Goal: Information Seeking & Learning: Learn about a topic

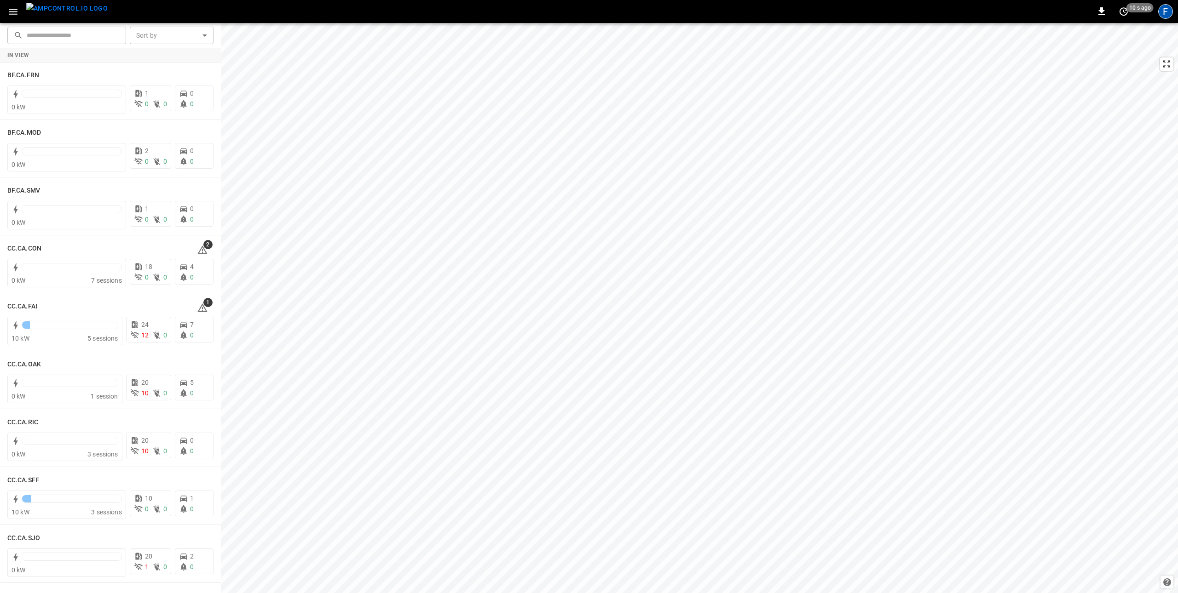
click at [883, 15] on div "F" at bounding box center [1165, 11] width 15 height 15
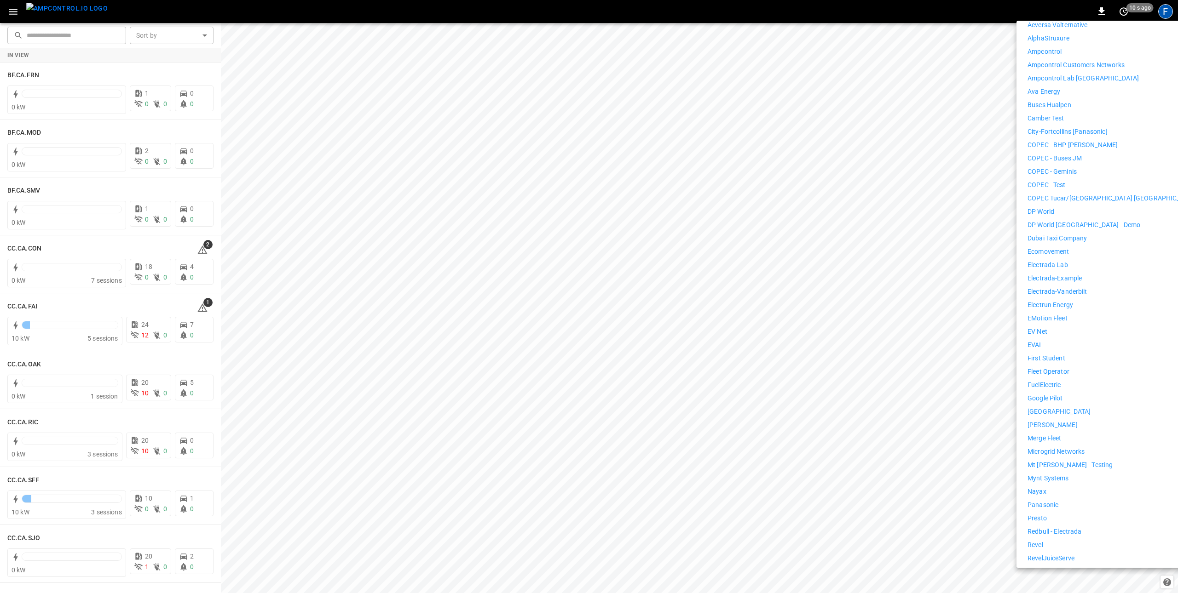
scroll to position [384, 0]
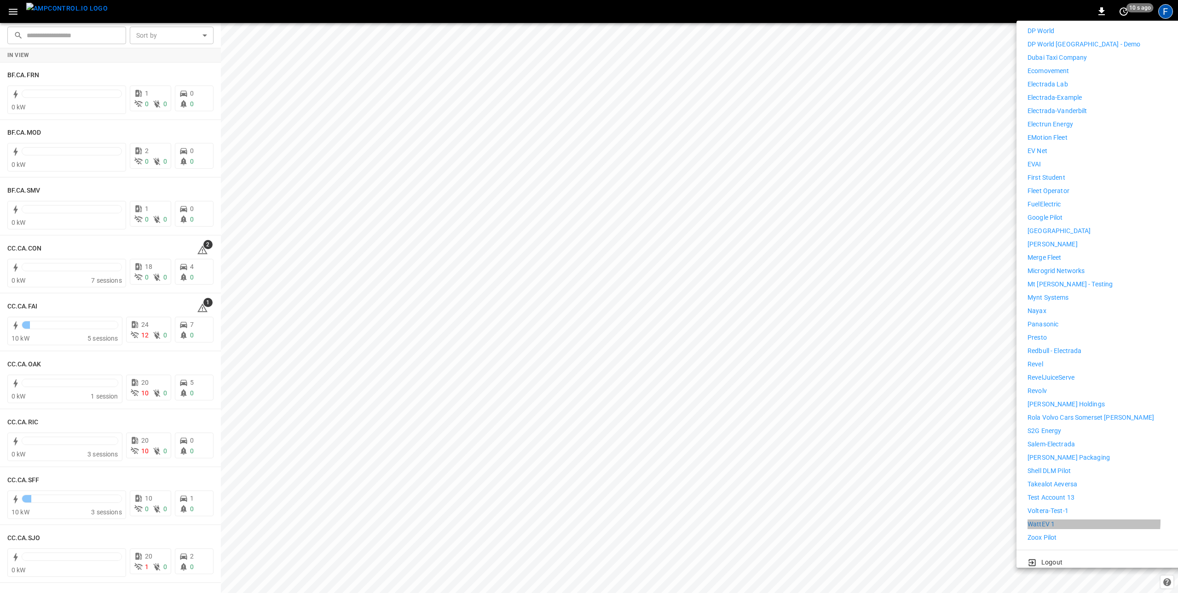
click at [883, 445] on li "WattEV 1" at bounding box center [1111, 525] width 169 height 10
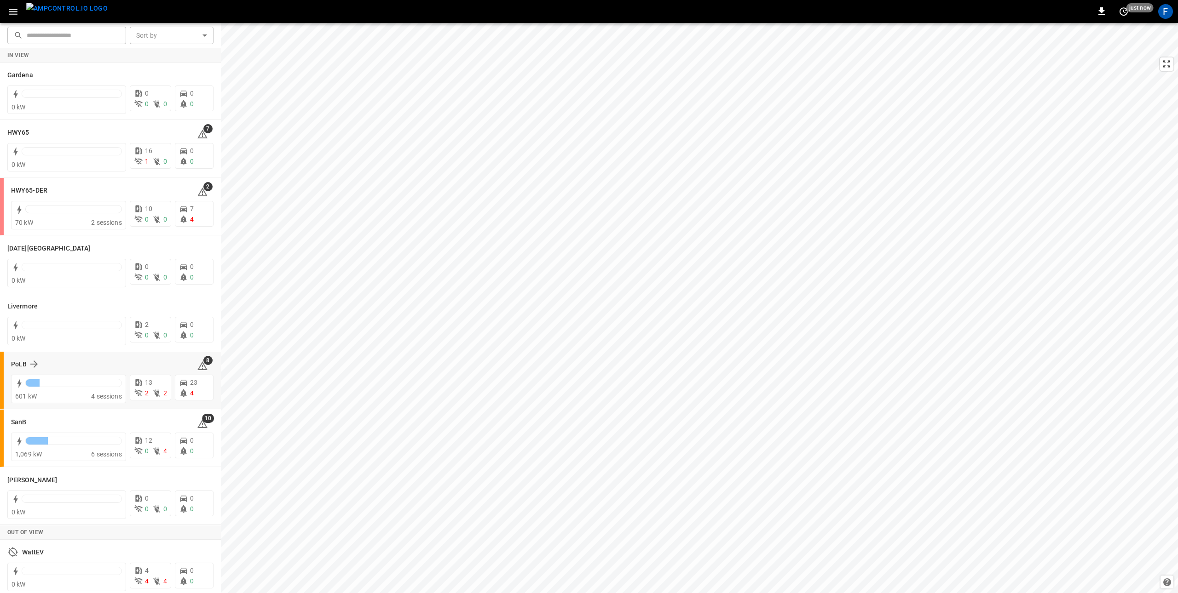
scroll to position [4, 0]
click at [20, 127] on h6 "HWY65" at bounding box center [18, 129] width 22 height 10
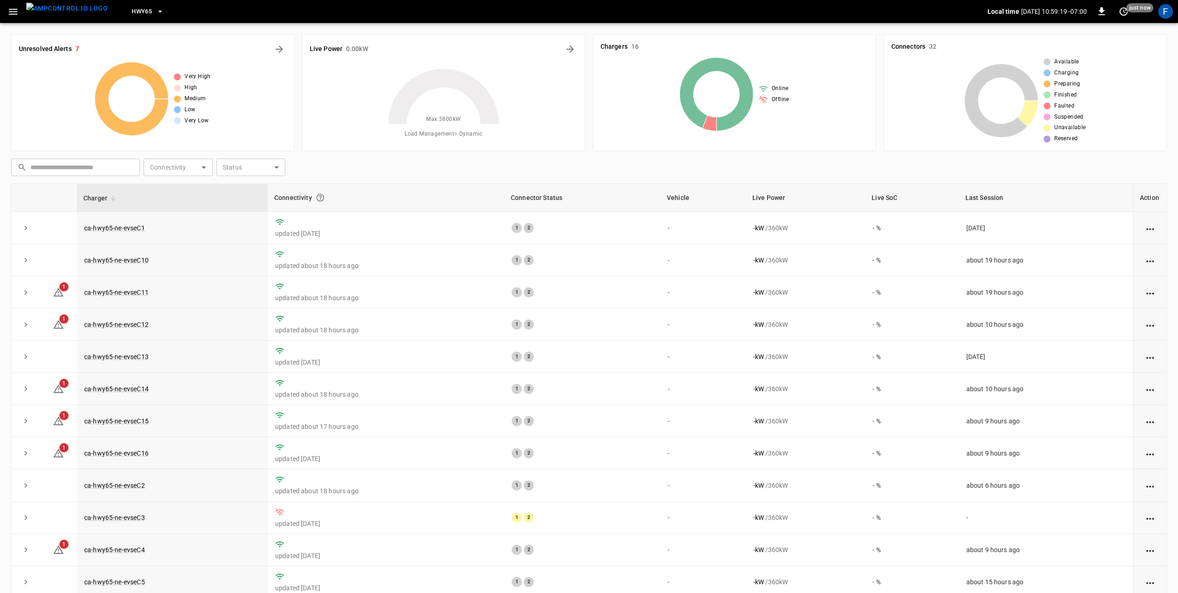
click at [132, 11] on span "HWY65" at bounding box center [142, 11] width 20 height 11
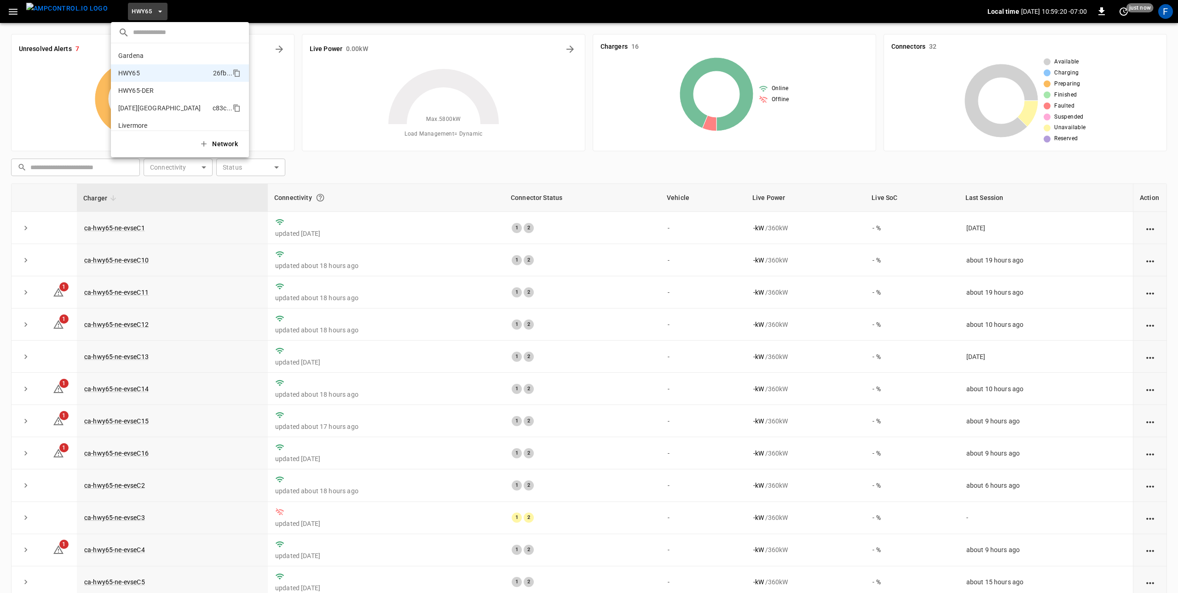
scroll to position [15, 0]
click at [198, 74] on p "HWY65-DER" at bounding box center [161, 75] width 86 height 9
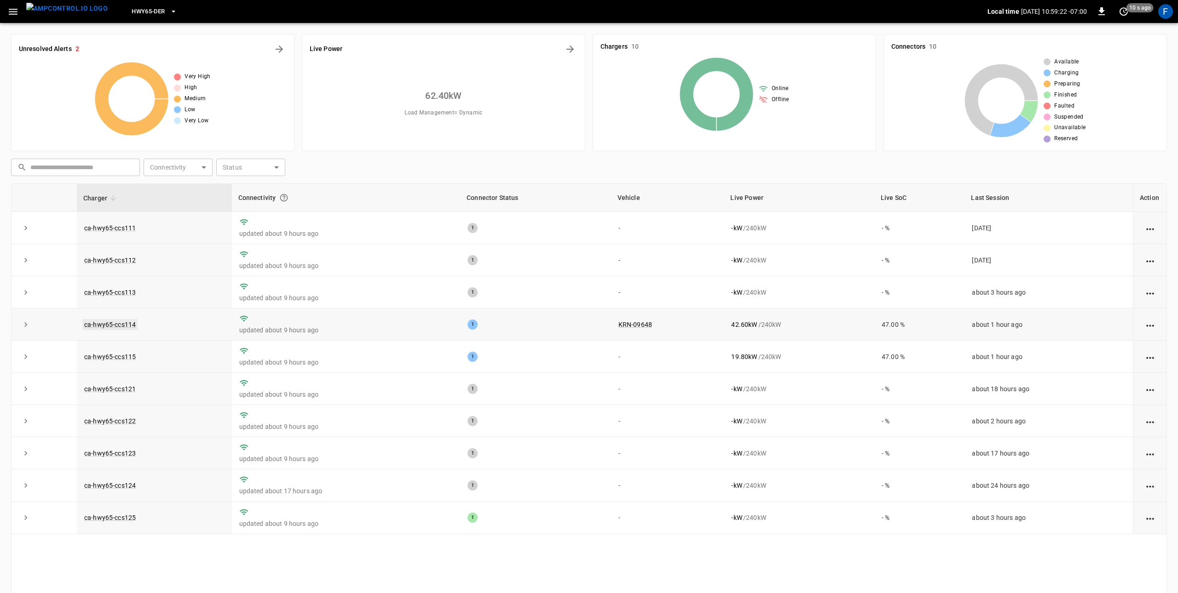
click at [94, 328] on link "ca-hwy65-ccs114" at bounding box center [109, 324] width 55 height 11
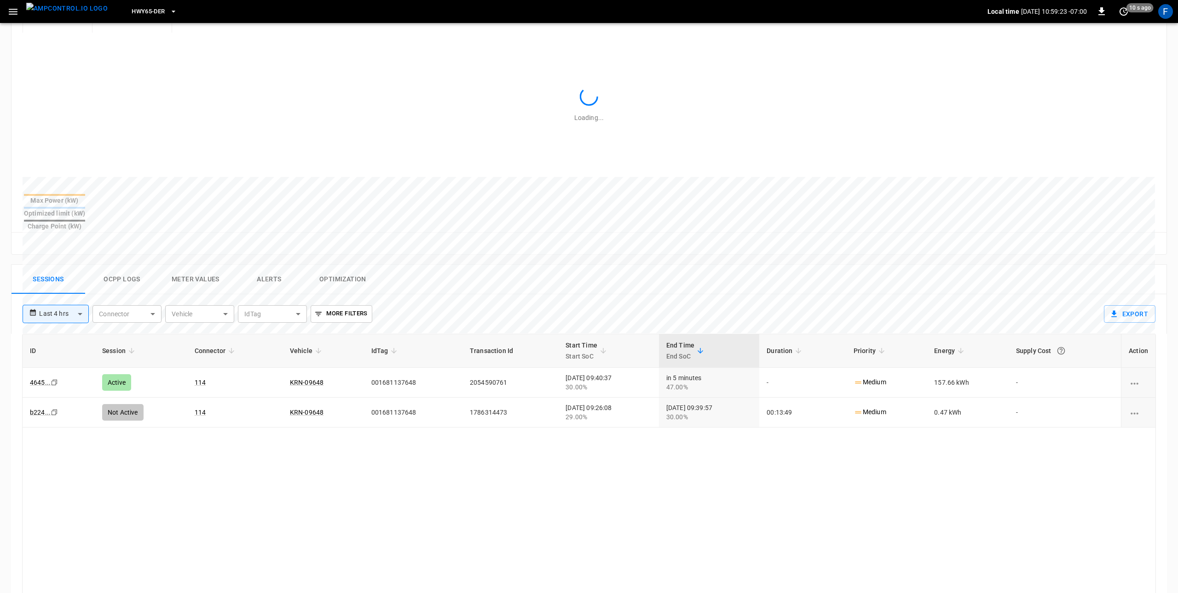
scroll to position [390, 0]
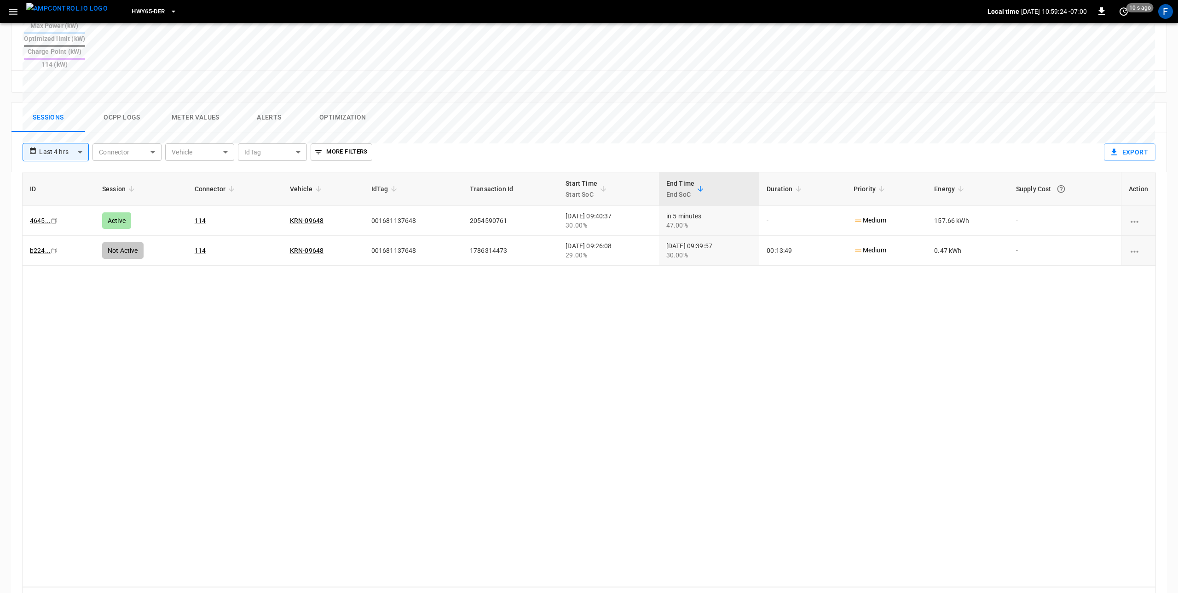
click at [134, 103] on button "Ocpp logs" at bounding box center [122, 117] width 74 height 29
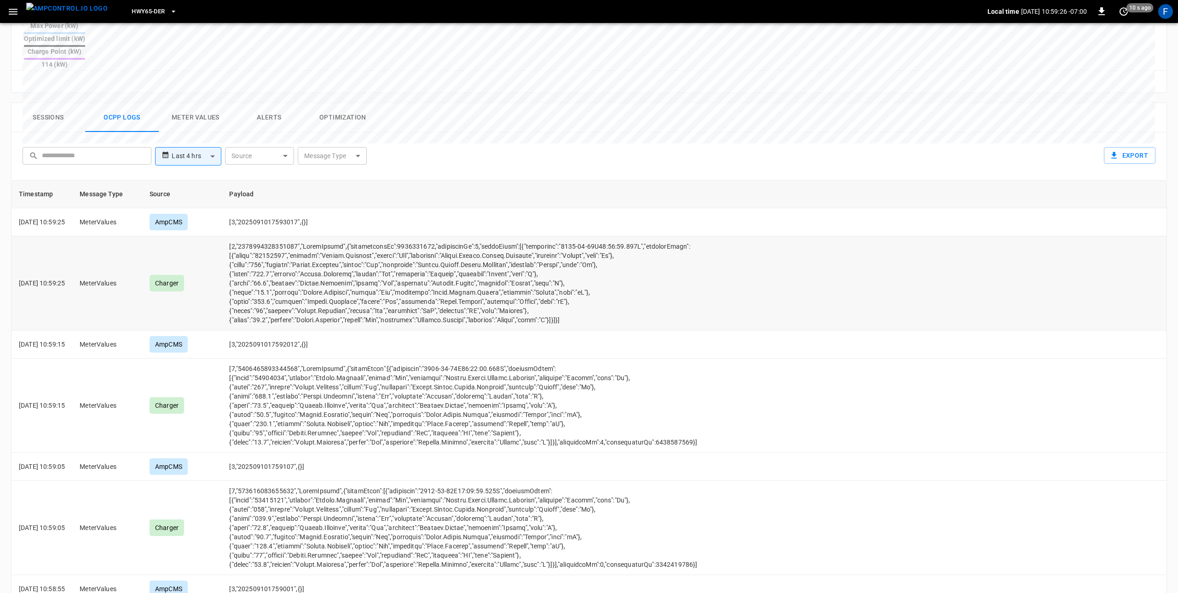
click at [58, 279] on p "2025-09-10 10:59:25" at bounding box center [42, 283] width 46 height 9
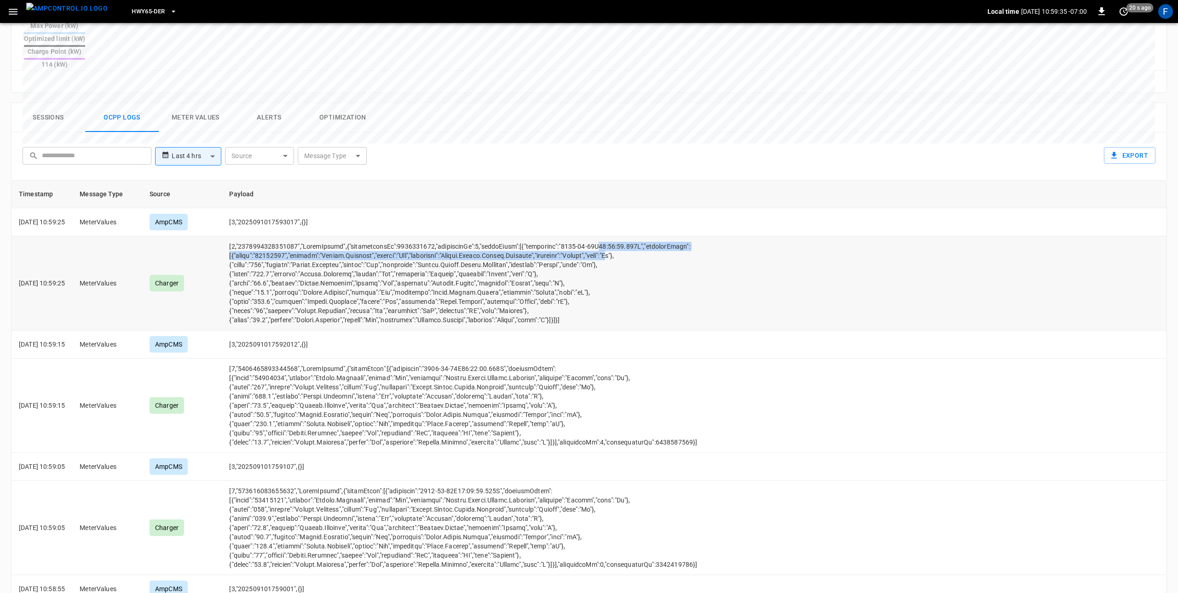
drag, startPoint x: 622, startPoint y: 219, endPoint x: 633, endPoint y: 222, distance: 11.5
click at [633, 236] on td "opcc-messages-table" at bounding box center [521, 283] width 598 height 94
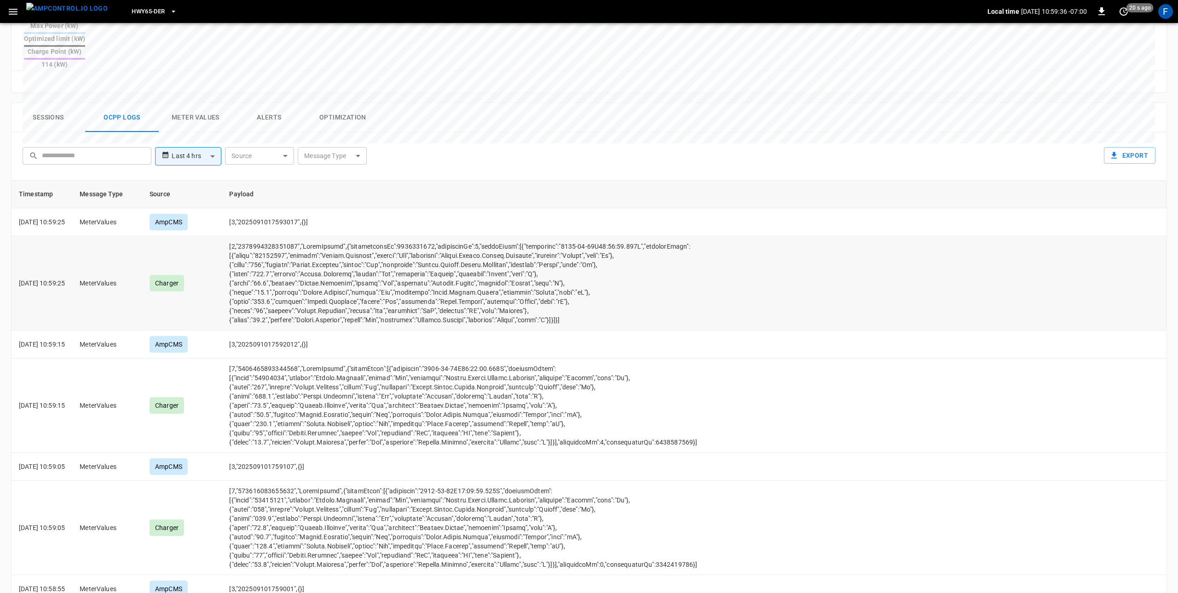
click at [640, 251] on td "opcc-messages-table" at bounding box center [521, 283] width 598 height 94
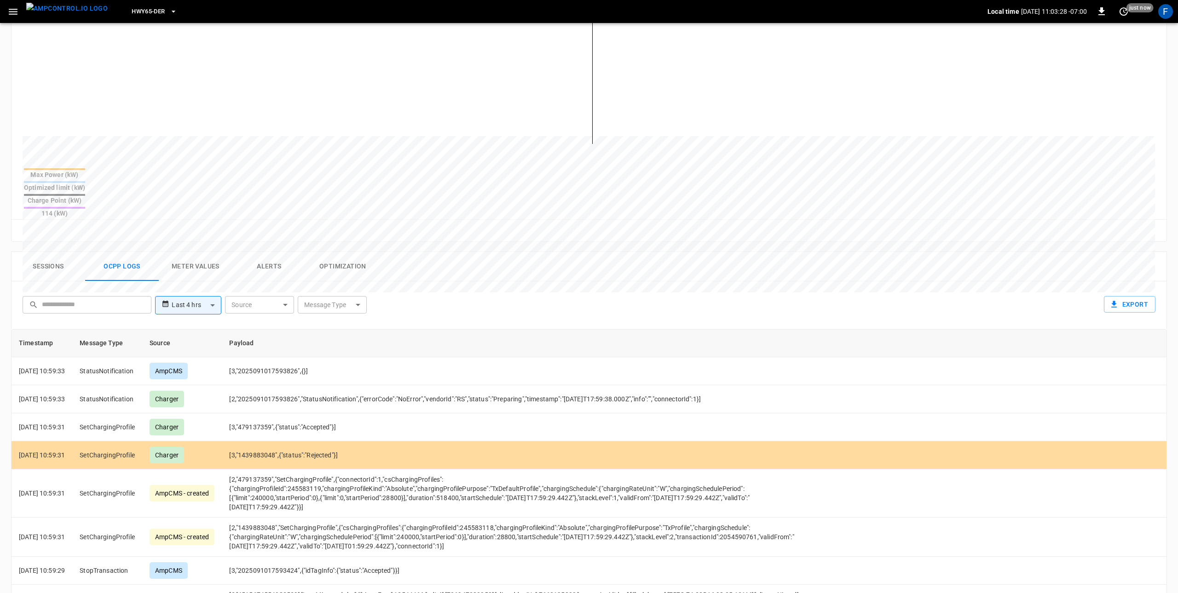
scroll to position [0, 0]
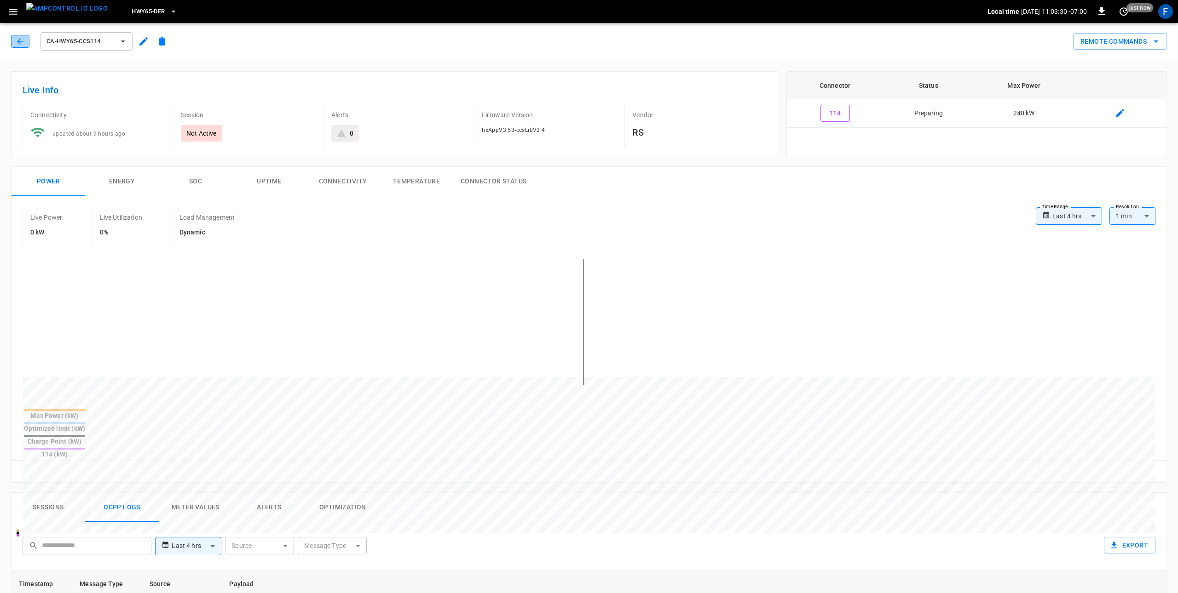
click at [17, 40] on icon "button" at bounding box center [20, 41] width 9 height 9
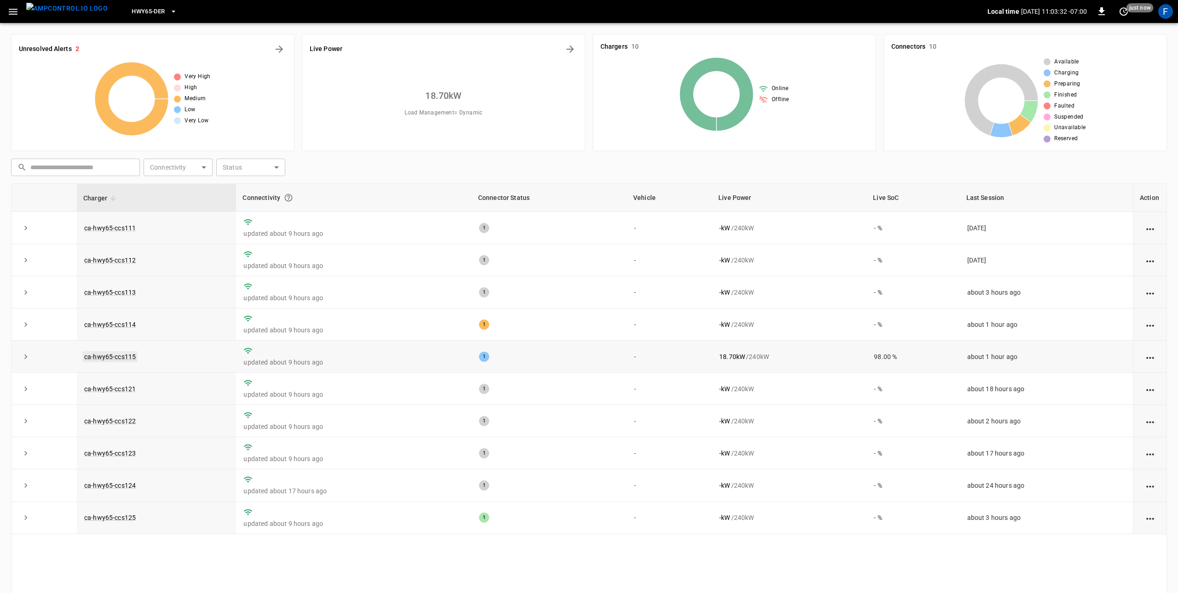
click at [103, 362] on link "ca-hwy65-ccs115" at bounding box center [109, 356] width 55 height 11
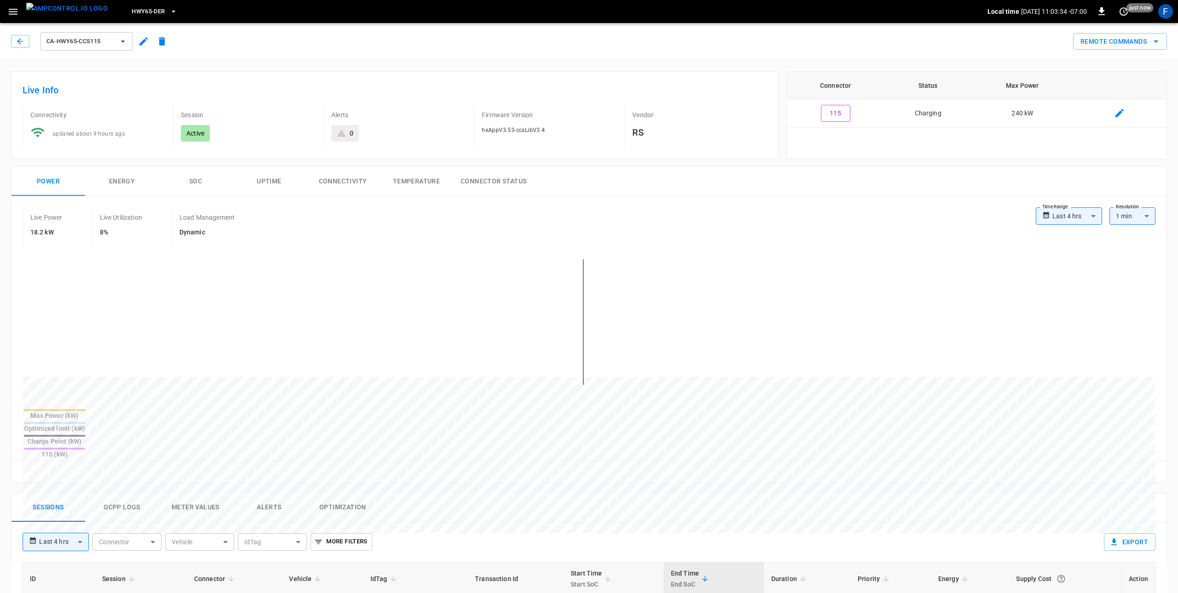
click at [213, 179] on button "SOC" at bounding box center [196, 181] width 74 height 29
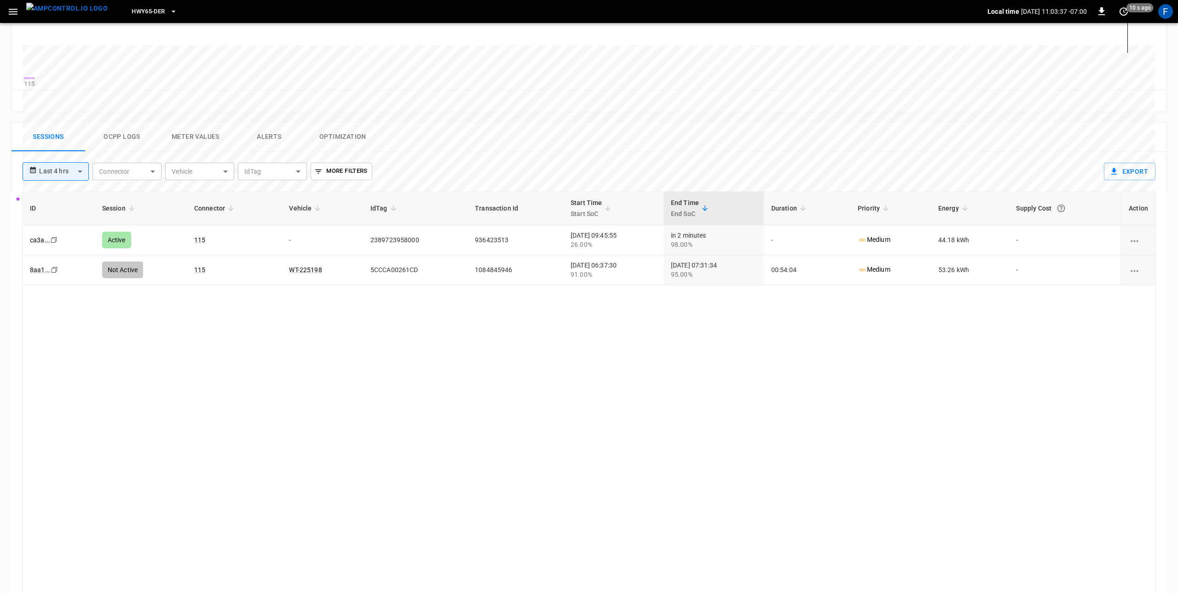
scroll to position [390, 0]
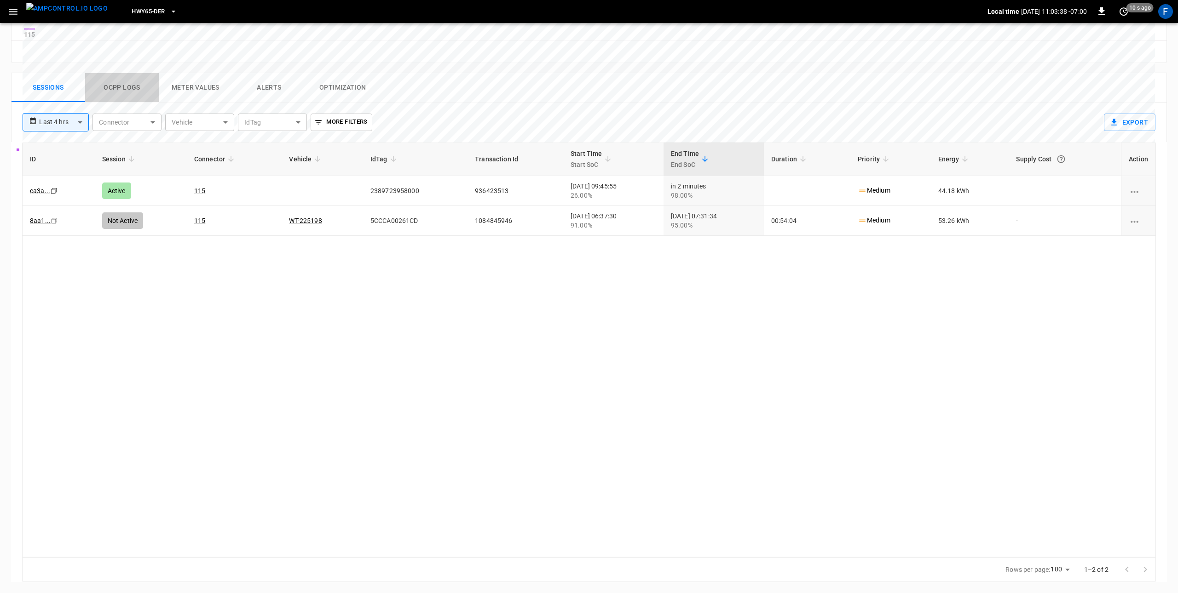
click at [106, 88] on button "Ocpp logs" at bounding box center [122, 87] width 74 height 29
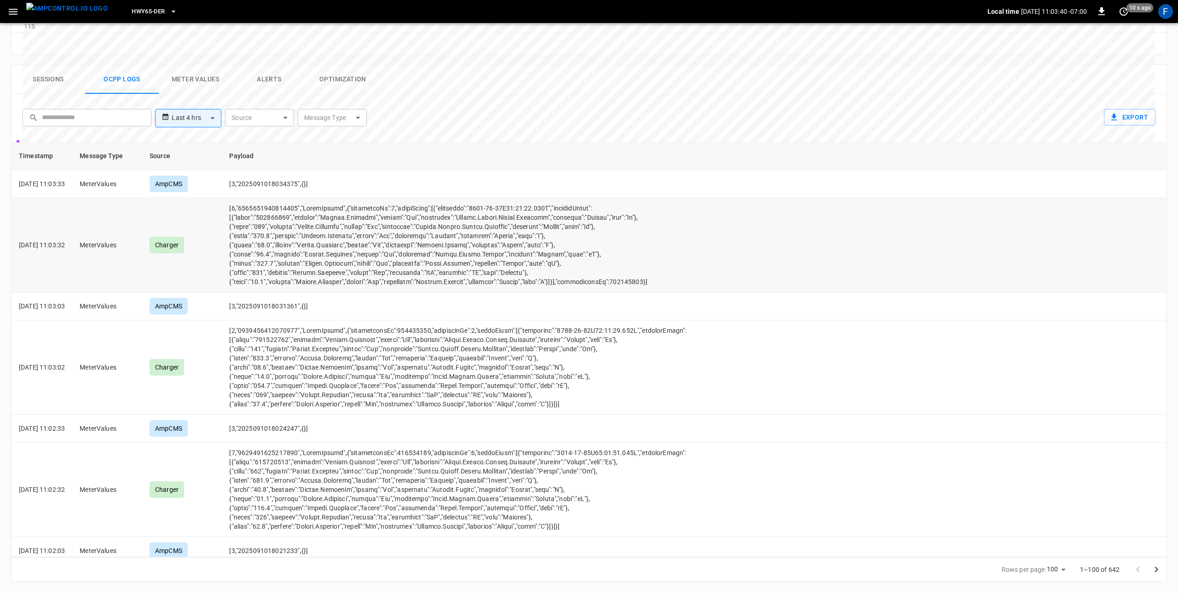
scroll to position [387, 0]
click at [65, 252] on p "2025-09-10 11:03:32" at bounding box center [42, 247] width 46 height 9
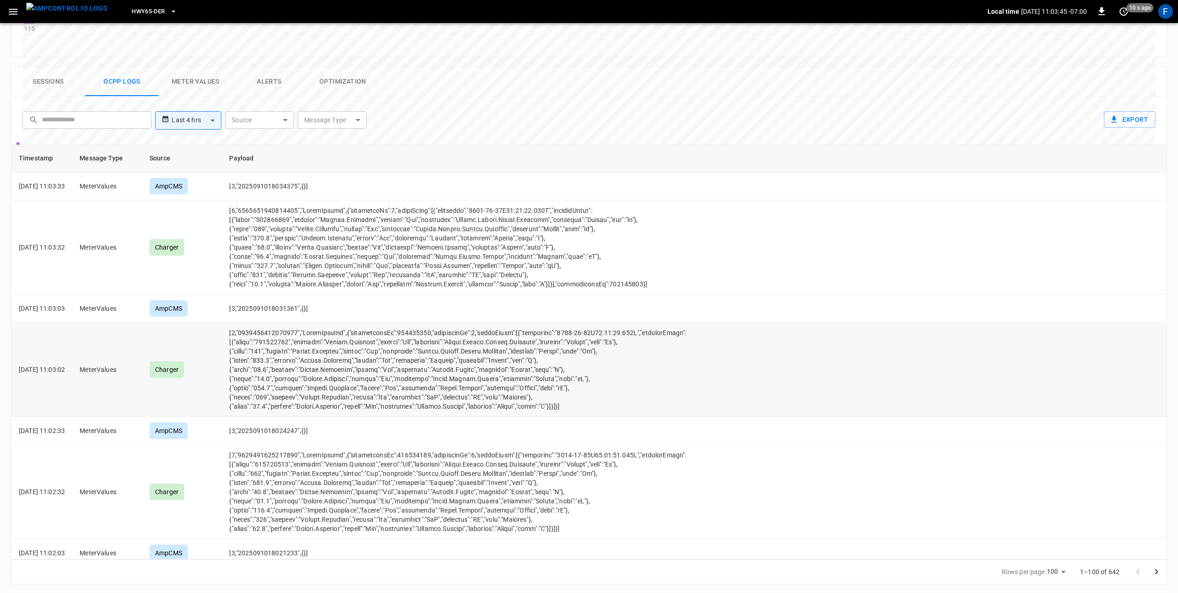
click at [402, 377] on td "opcc-messages-table" at bounding box center [521, 370] width 598 height 94
click at [401, 287] on td "opcc-messages-table" at bounding box center [521, 248] width 598 height 94
click at [415, 375] on td "opcc-messages-table" at bounding box center [521, 370] width 598 height 94
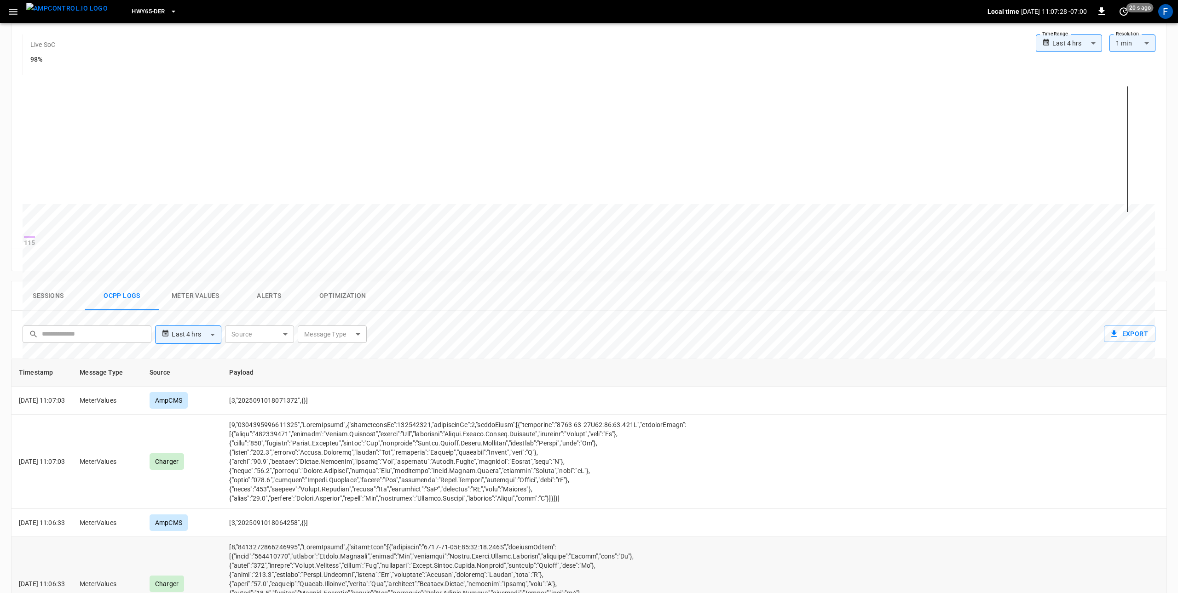
scroll to position [0, 0]
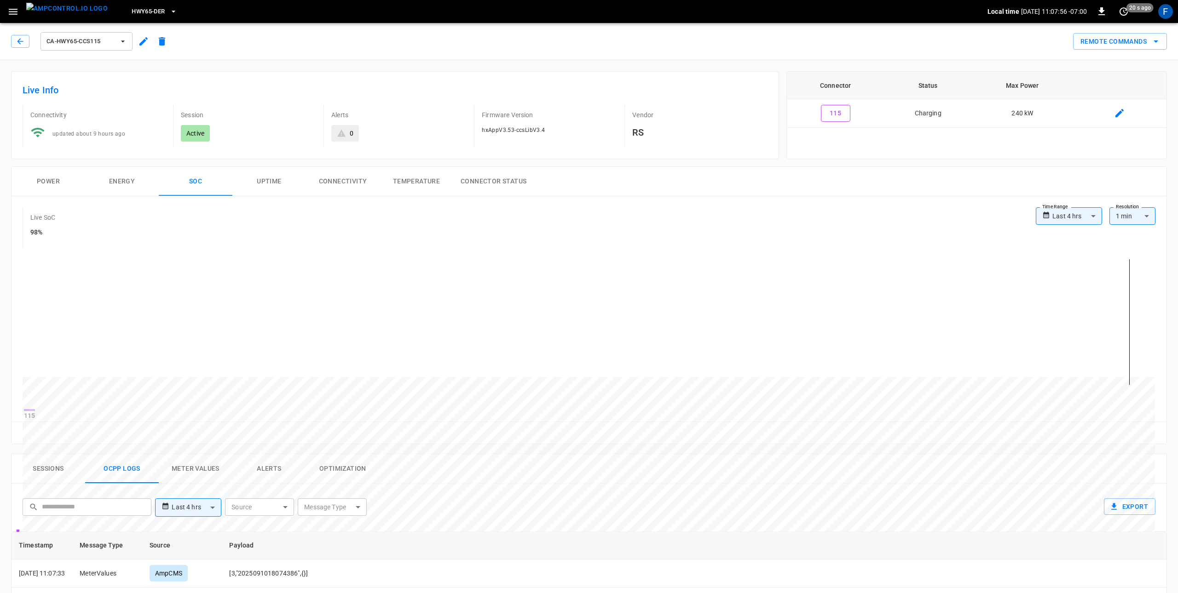
click at [19, 49] on div "ca-hwy65-ccs115" at bounding box center [91, 41] width 160 height 22
click at [19, 35] on button "button" at bounding box center [20, 41] width 18 height 13
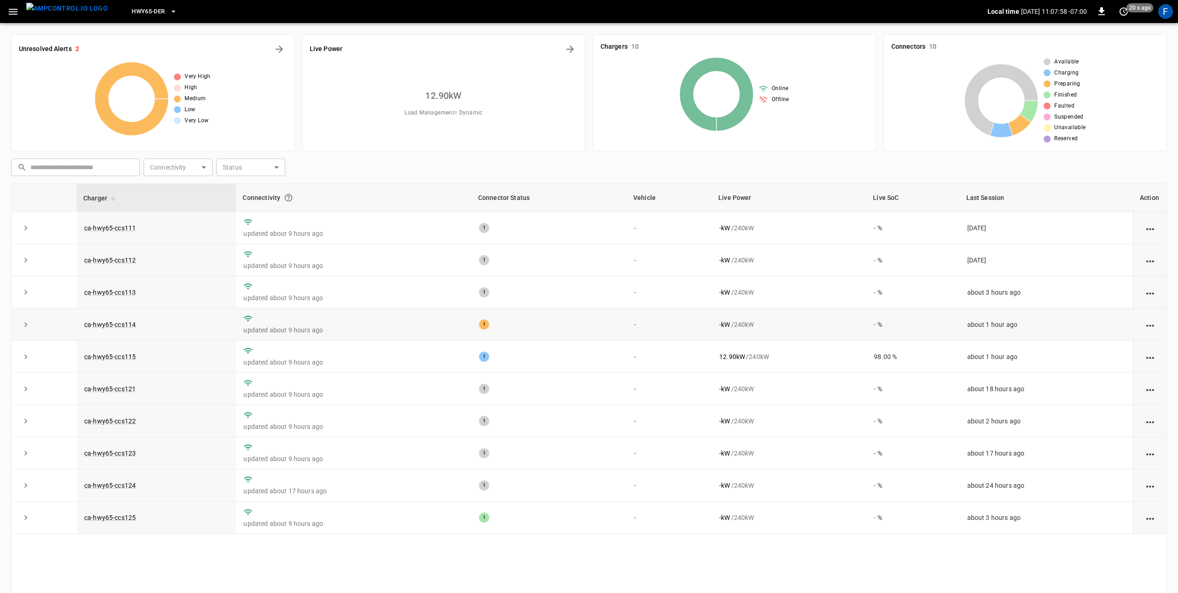
scroll to position [41, 0]
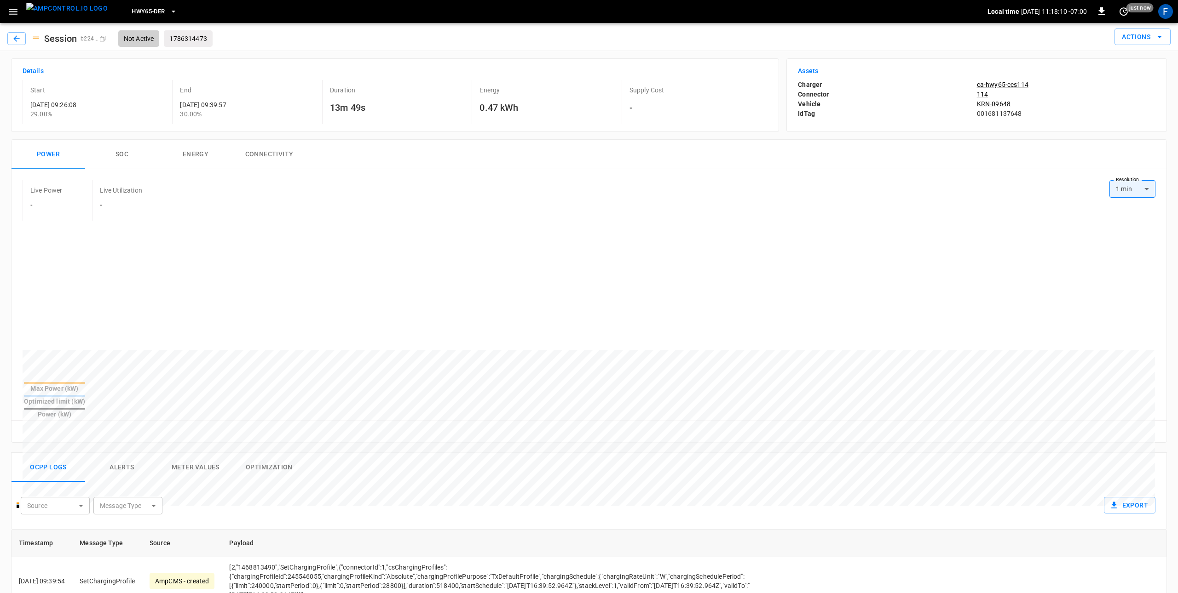
click at [1117, 193] on body "HWY65-DER Local time 2025-09-10 11:18:10 -07:00 0 just now F Session b224 ... C…" at bounding box center [589, 490] width 1178 height 981
click at [1117, 193] on div at bounding box center [589, 296] width 1178 height 593
click at [1027, 86] on p "ca-hwy65-ccs114" at bounding box center [1066, 84] width 178 height 9
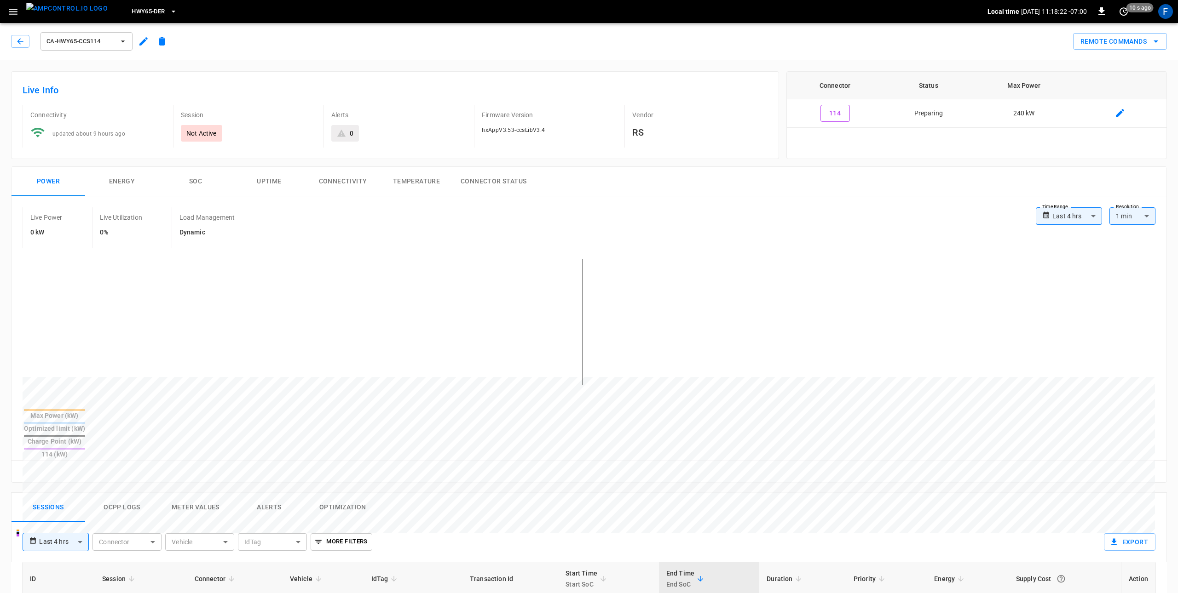
click at [1064, 216] on body "**********" at bounding box center [589, 506] width 1178 height 1013
click at [1071, 271] on li "Last 48 hrs" at bounding box center [1068, 267] width 66 height 15
type input "**********"
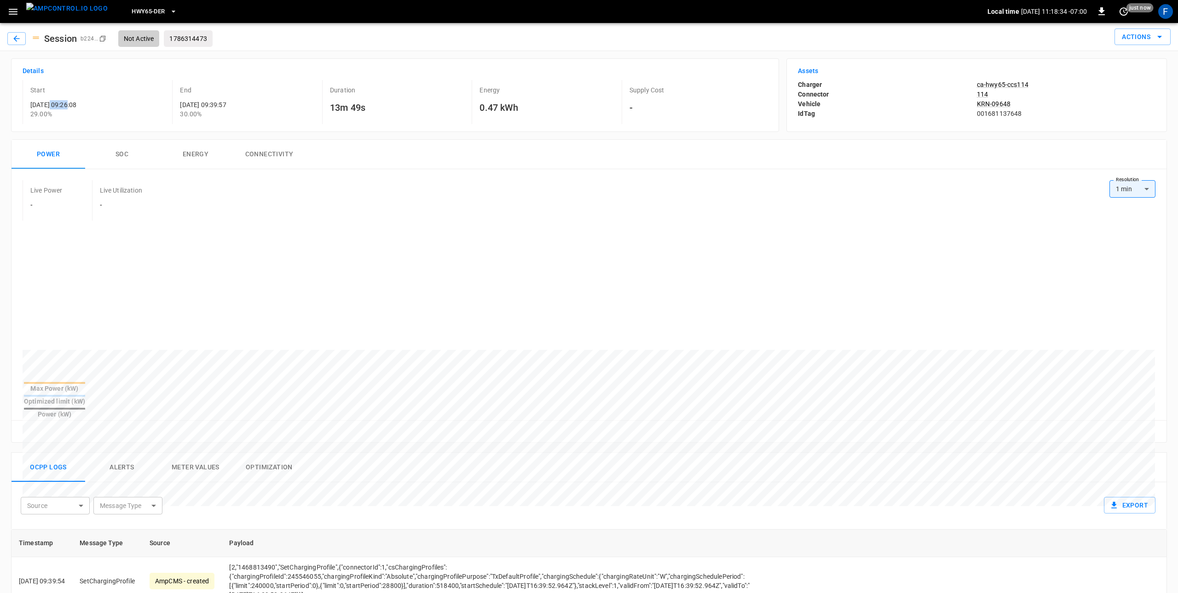
drag, startPoint x: 50, startPoint y: 105, endPoint x: 69, endPoint y: 106, distance: 18.9
click at [69, 106] on p "[DATE] 09:26:08" at bounding box center [99, 104] width 138 height 9
click at [73, 104] on p "[DATE] 09:26:08" at bounding box center [99, 104] width 138 height 9
click at [22, 38] on button "button" at bounding box center [16, 38] width 18 height 13
click at [592, 507] on div at bounding box center [571, 570] width 1097 height 126
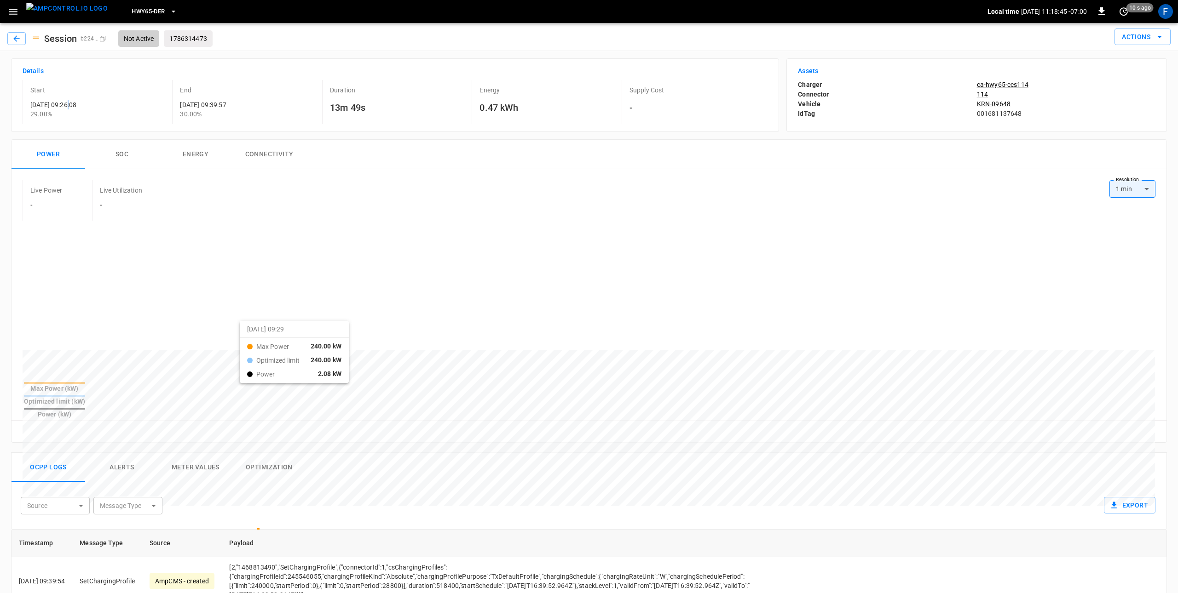
click at [251, 507] on div at bounding box center [571, 570] width 1097 height 126
drag, startPoint x: 69, startPoint y: 107, endPoint x: 75, endPoint y: 105, distance: 5.7
click at [73, 106] on p "[DATE] 09:26:08" at bounding box center [99, 104] width 138 height 9
click at [19, 40] on icon "button" at bounding box center [16, 38] width 9 height 9
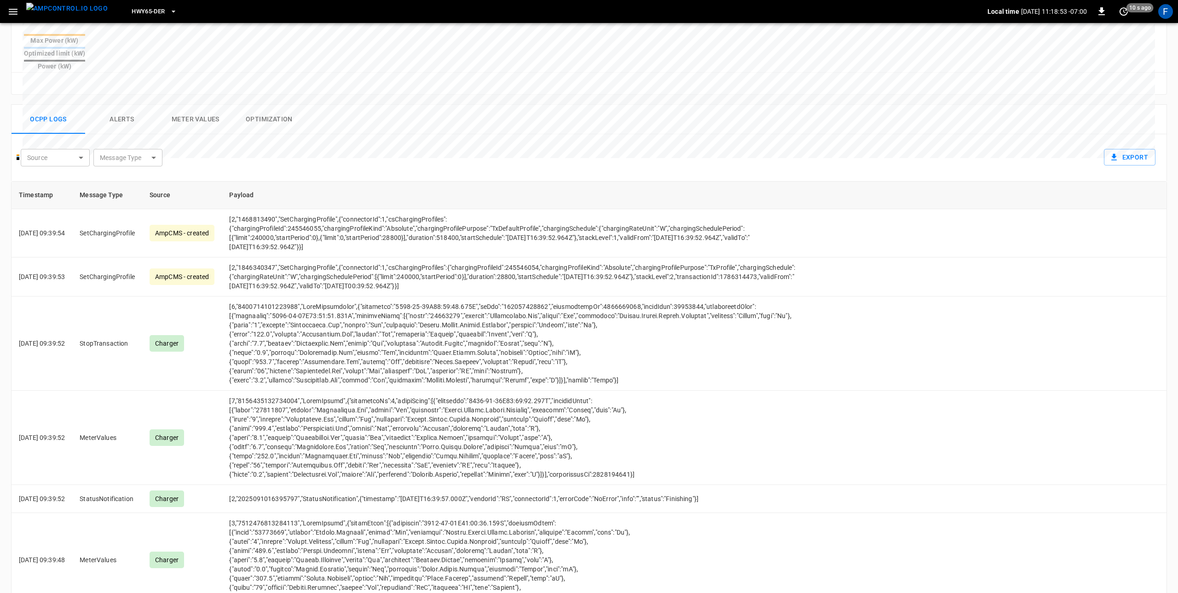
scroll to position [302, 0]
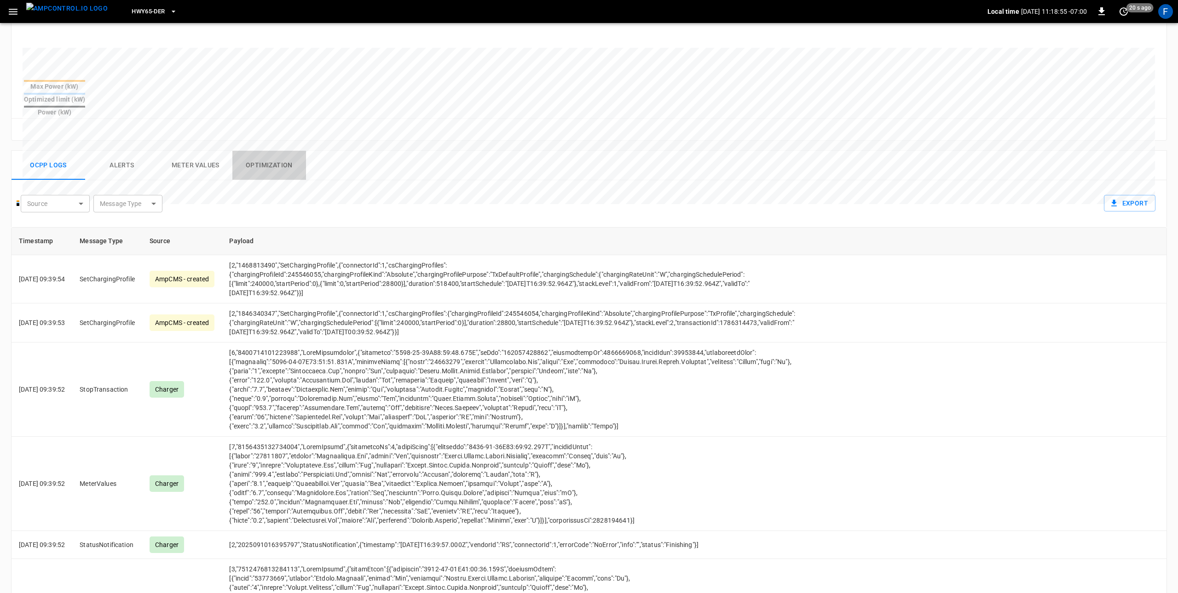
drag, startPoint x: 251, startPoint y: 140, endPoint x: 257, endPoint y: 143, distance: 6.4
click at [250, 151] on button "Optimization" at bounding box center [269, 165] width 74 height 29
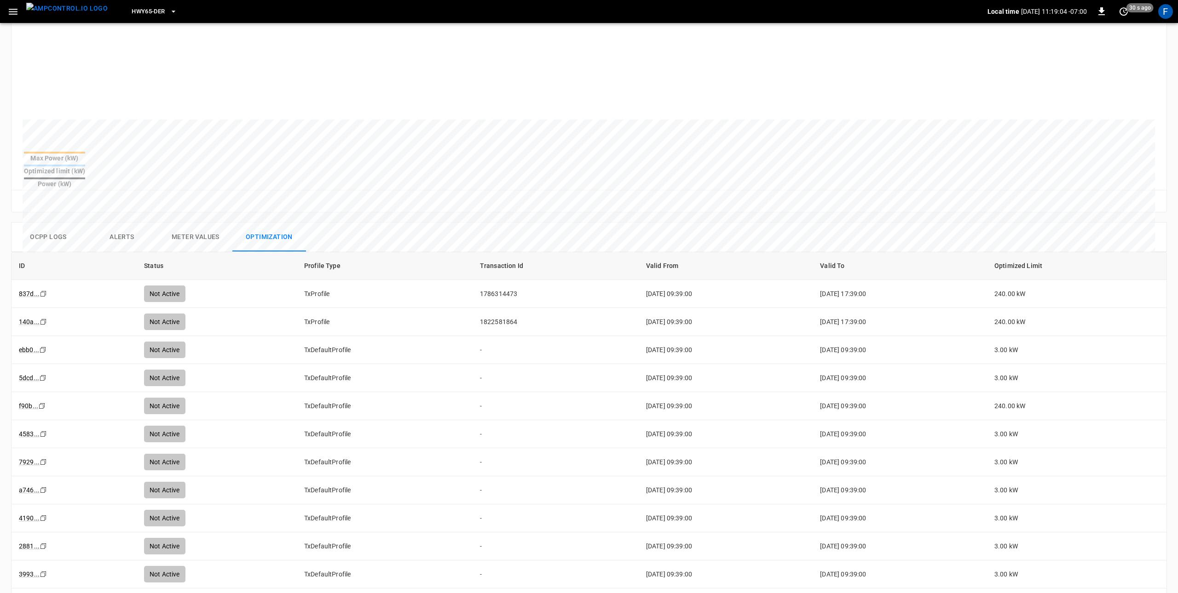
scroll to position [0, 0]
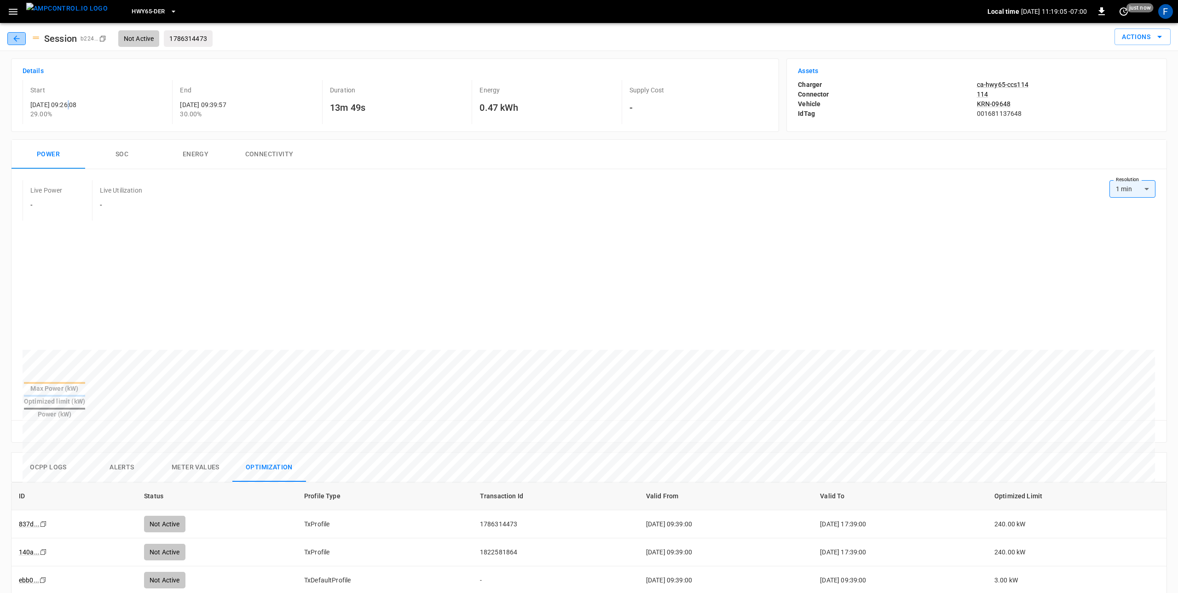
click at [20, 41] on icon "button" at bounding box center [16, 38] width 9 height 9
click at [390, 62] on div "Details Start 2025-09-10 09:26:08 29.00 % End 2025-09-10 09:39:57 30.00% Durati…" at bounding box center [395, 95] width 768 height 74
drag, startPoint x: 48, startPoint y: 14, endPoint x: 86, endPoint y: 11, distance: 38.3
click at [49, 14] on img "menu" at bounding box center [66, 8] width 81 height 11
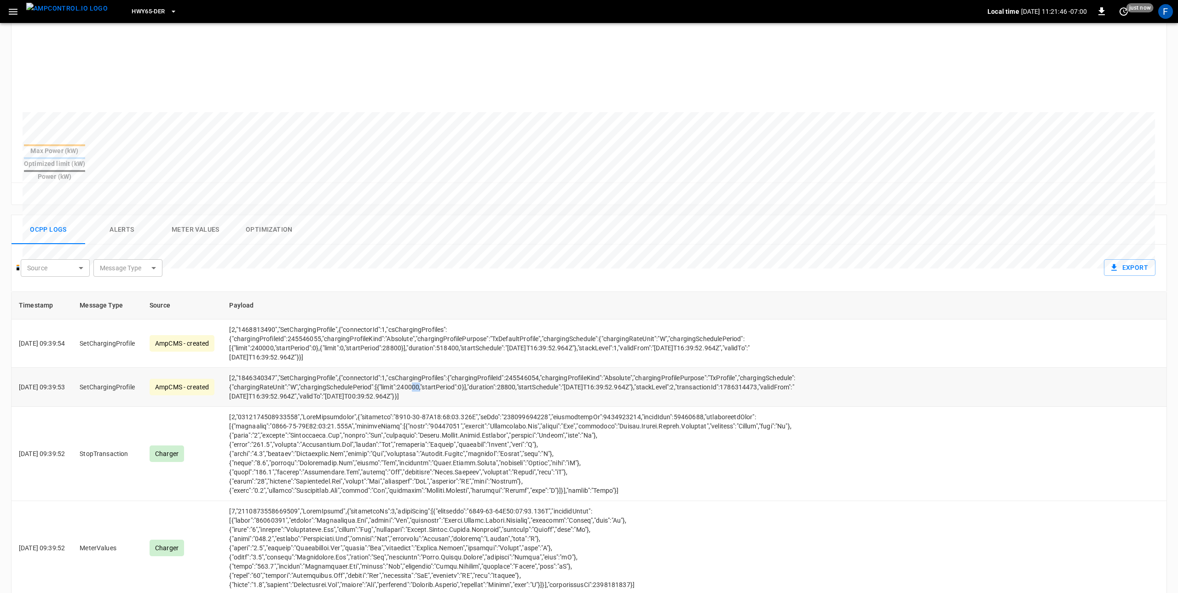
drag, startPoint x: 426, startPoint y: 369, endPoint x: 436, endPoint y: 370, distance: 9.8
click at [436, 370] on td "[2,"1846340347","SetChargingProfile",{"connectorId":1,"csChargingProfiles":{"ch…" at bounding box center [521, 387] width 598 height 39
click at [424, 371] on td "[2,"1846340347","SetChargingProfile",{"connectorId":1,"csChargingProfiles":{"ch…" at bounding box center [521, 387] width 598 height 39
drag, startPoint x: 425, startPoint y: 371, endPoint x: 434, endPoint y: 371, distance: 9.2
click at [434, 371] on td "[2,"1846340347","SetChargingProfile",{"connectorId":1,"csChargingProfiles":{"ch…" at bounding box center [521, 387] width 598 height 39
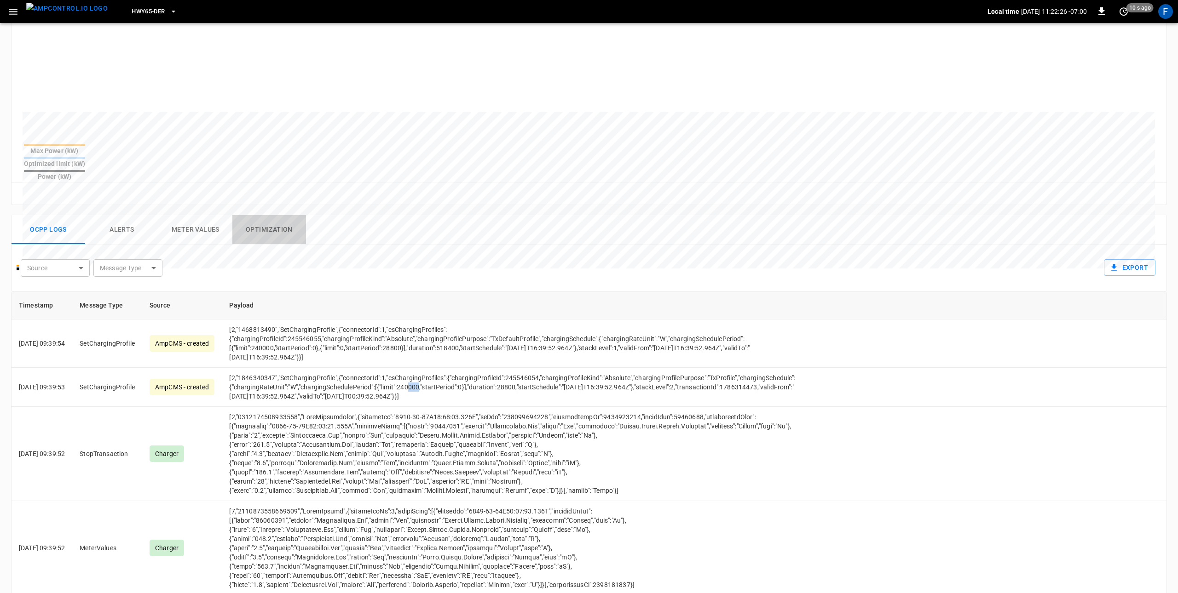
click at [273, 215] on button "Optimization" at bounding box center [269, 229] width 74 height 29
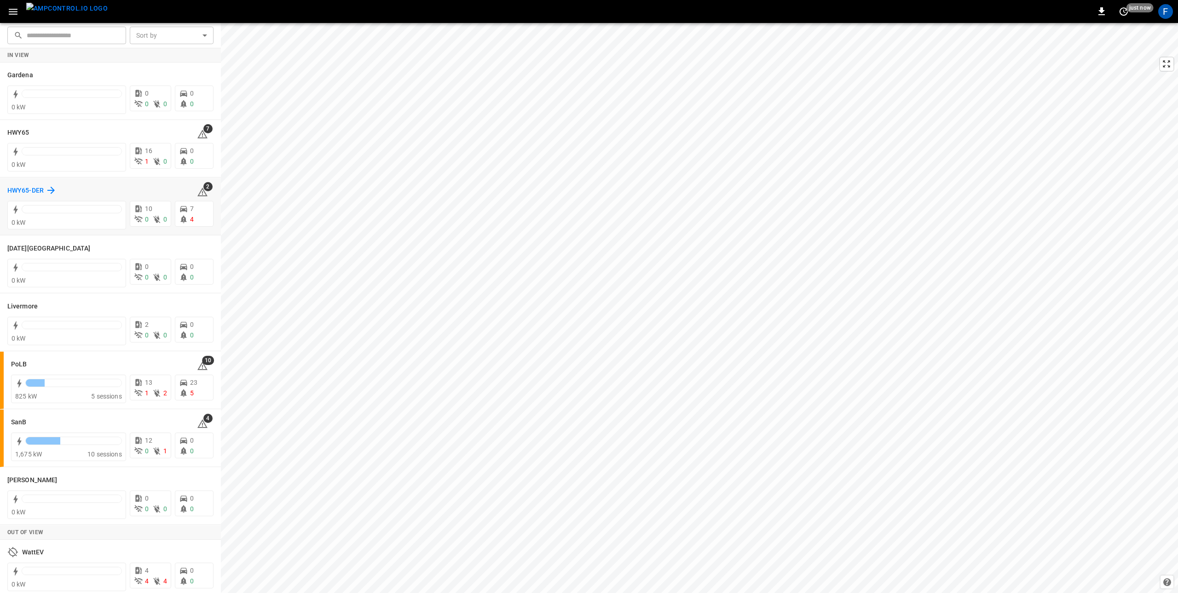
click at [31, 190] on h6 "HWY65-DER" at bounding box center [25, 191] width 36 height 10
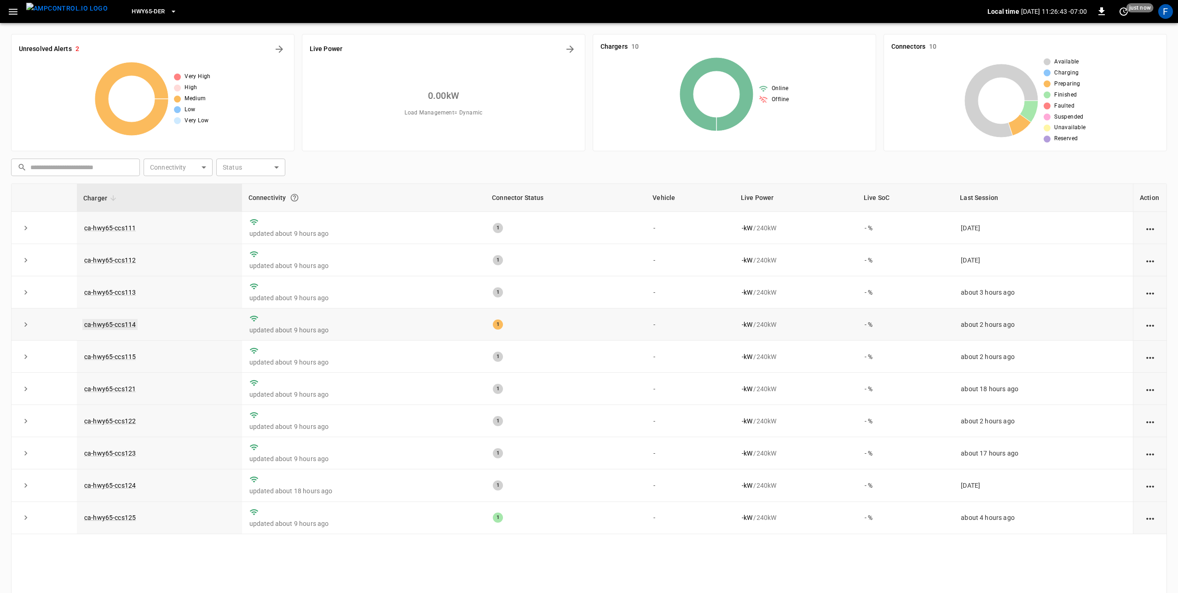
click at [114, 325] on link "ca-hwy65-ccs114" at bounding box center [109, 324] width 55 height 11
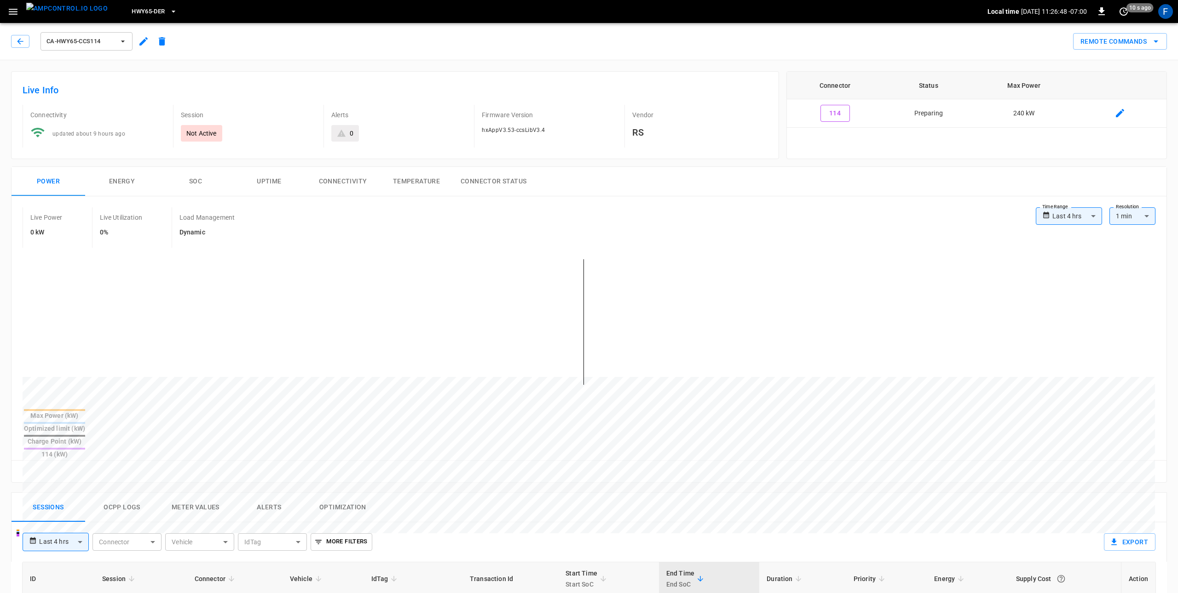
click at [123, 44] on icon "button" at bounding box center [122, 41] width 9 height 9
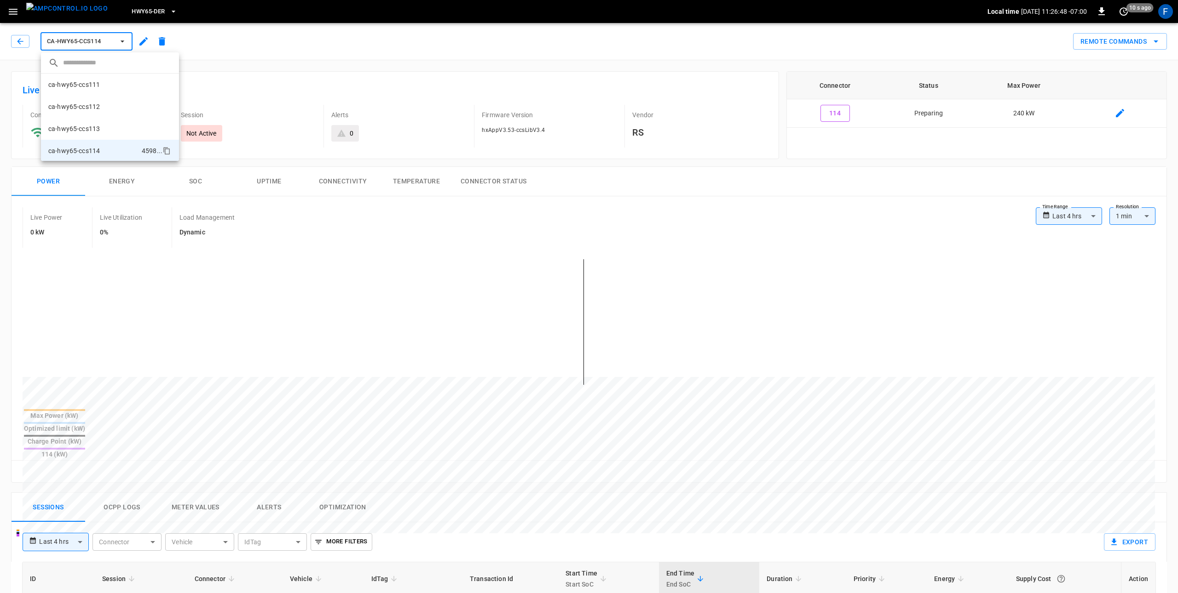
scroll to position [60, 0]
click at [167, 94] on icon "copy" at bounding box center [167, 92] width 5 height 6
click at [26, 41] on div at bounding box center [589, 296] width 1178 height 593
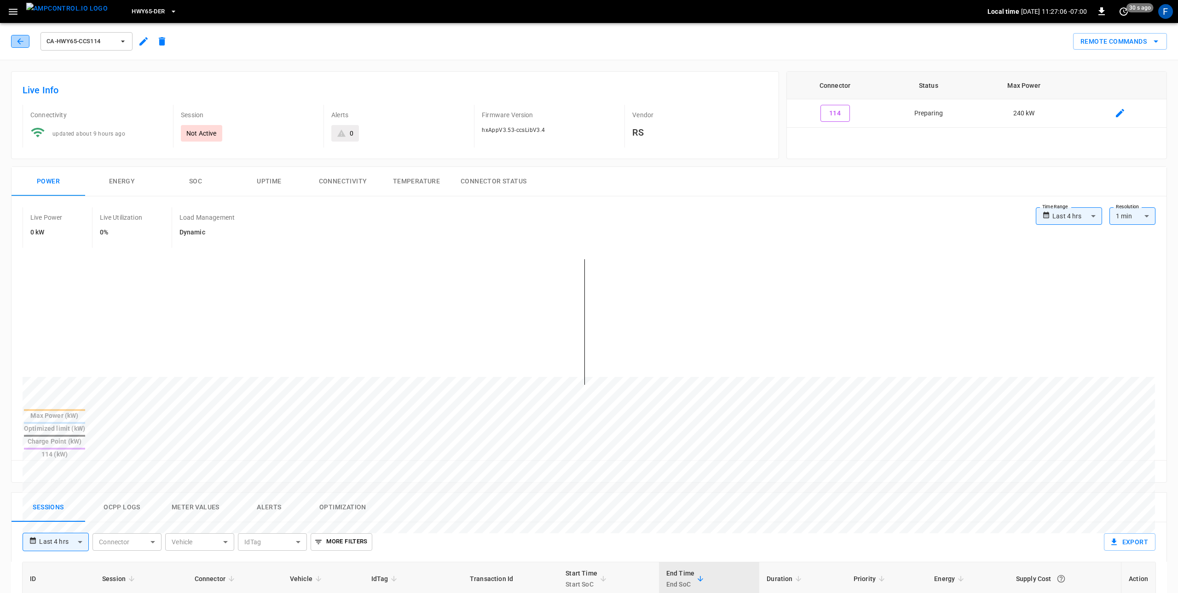
click at [22, 40] on icon "button" at bounding box center [20, 41] width 9 height 9
